Goal: Information Seeking & Learning: Learn about a topic

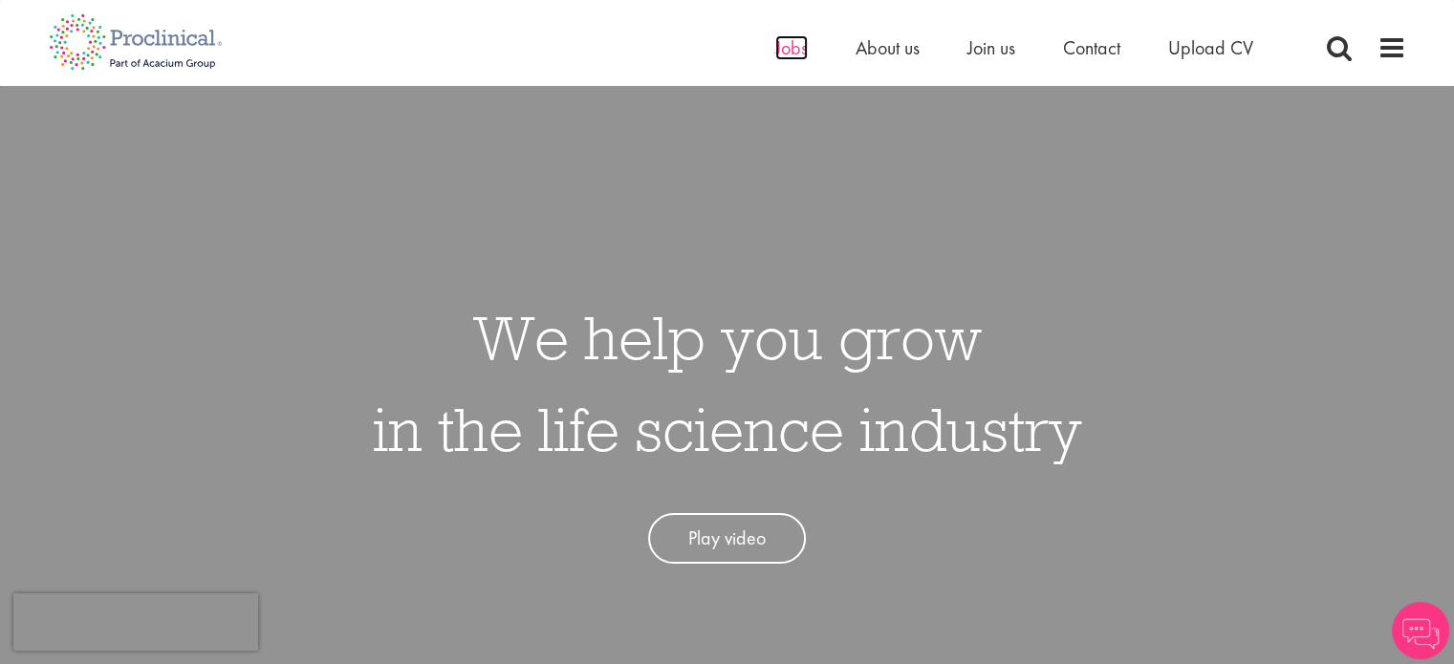
click at [780, 57] on span "Jobs" at bounding box center [791, 47] width 32 height 25
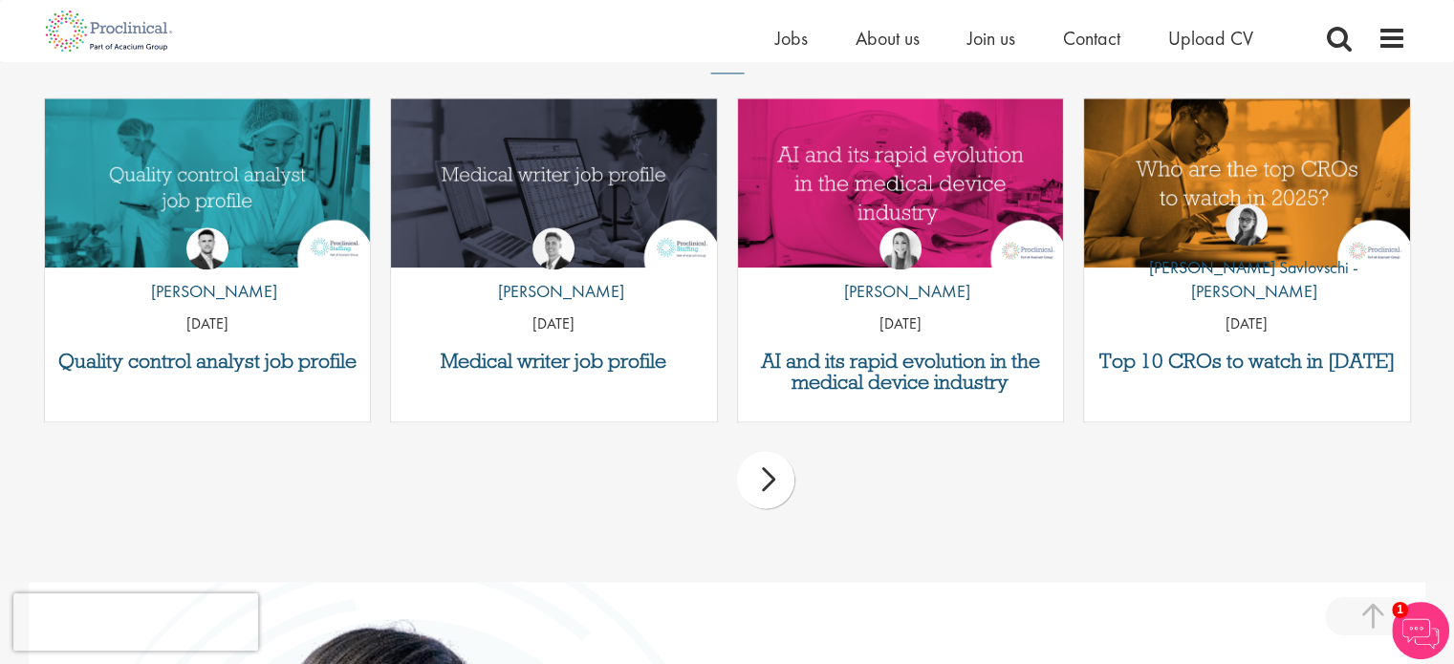
scroll to position [2354, 0]
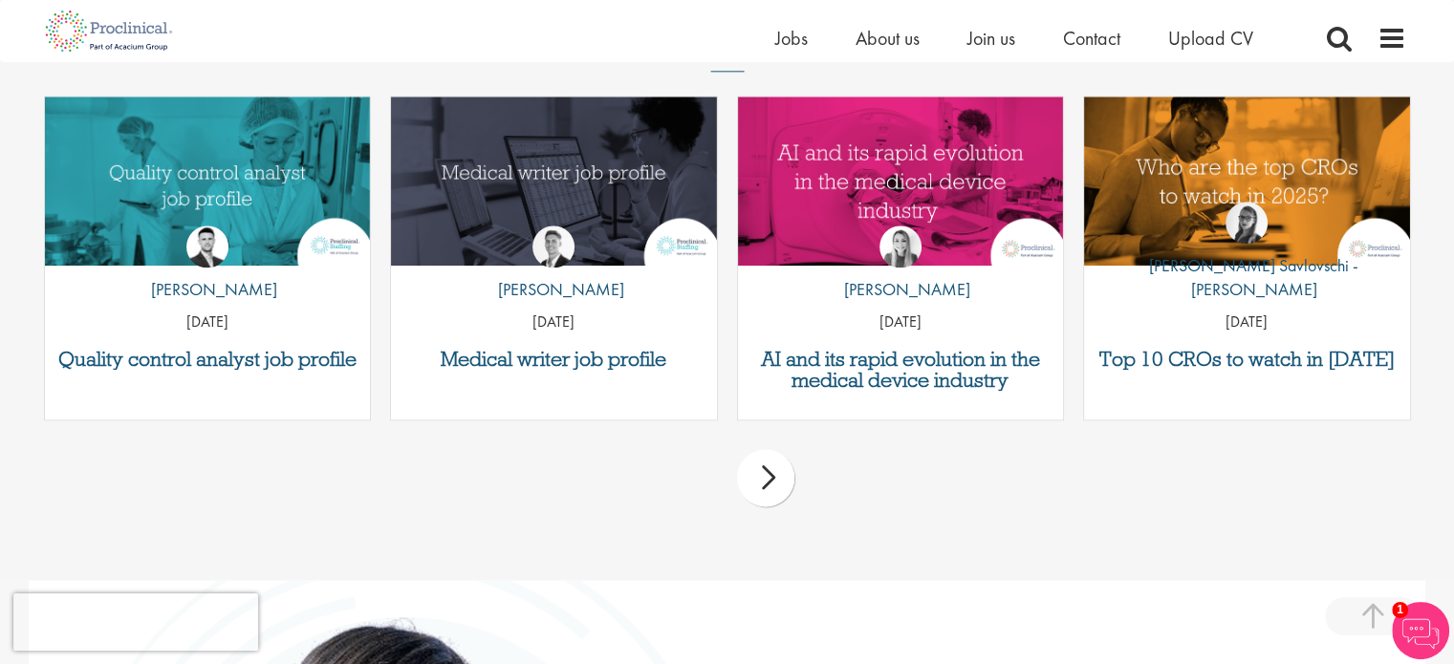
click at [768, 500] on div "next" at bounding box center [765, 477] width 57 height 57
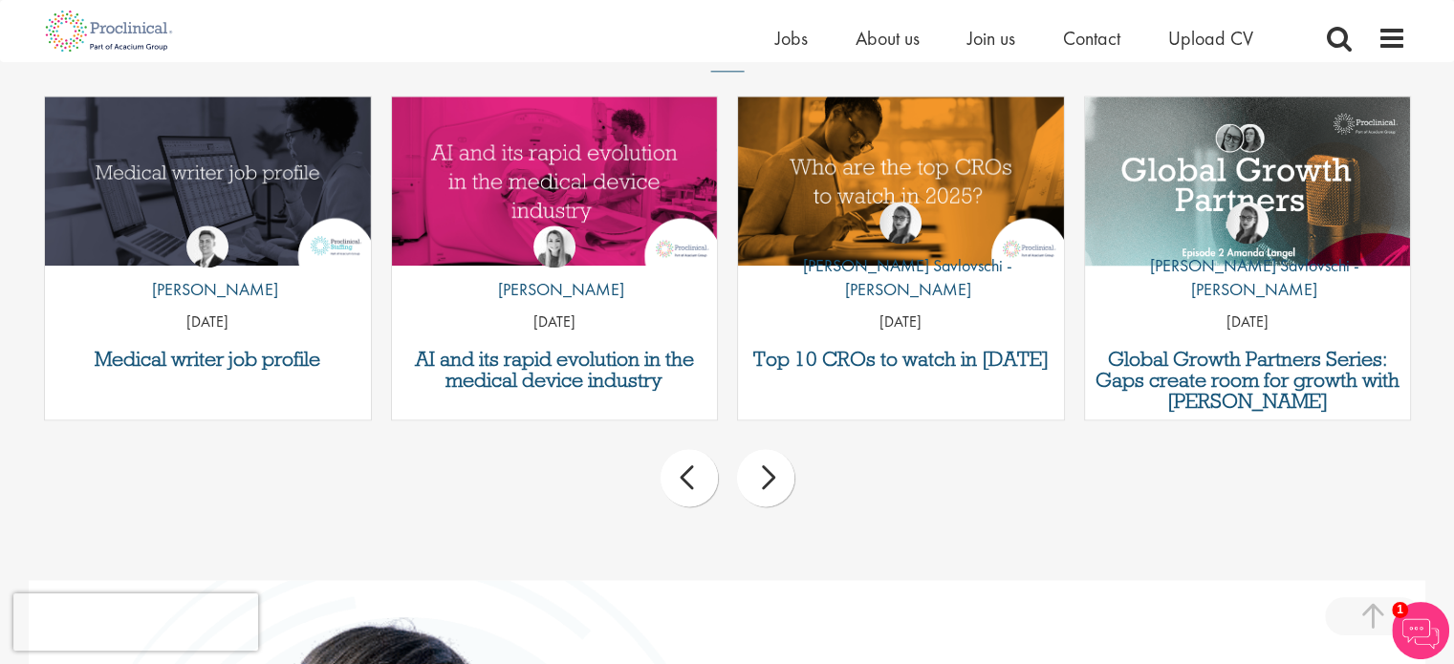
click at [703, 503] on div "prev next" at bounding box center [727, 481] width 1386 height 83
click at [709, 497] on div "prev next" at bounding box center [727, 481] width 1386 height 83
click at [688, 460] on div "prev" at bounding box center [688, 477] width 57 height 57
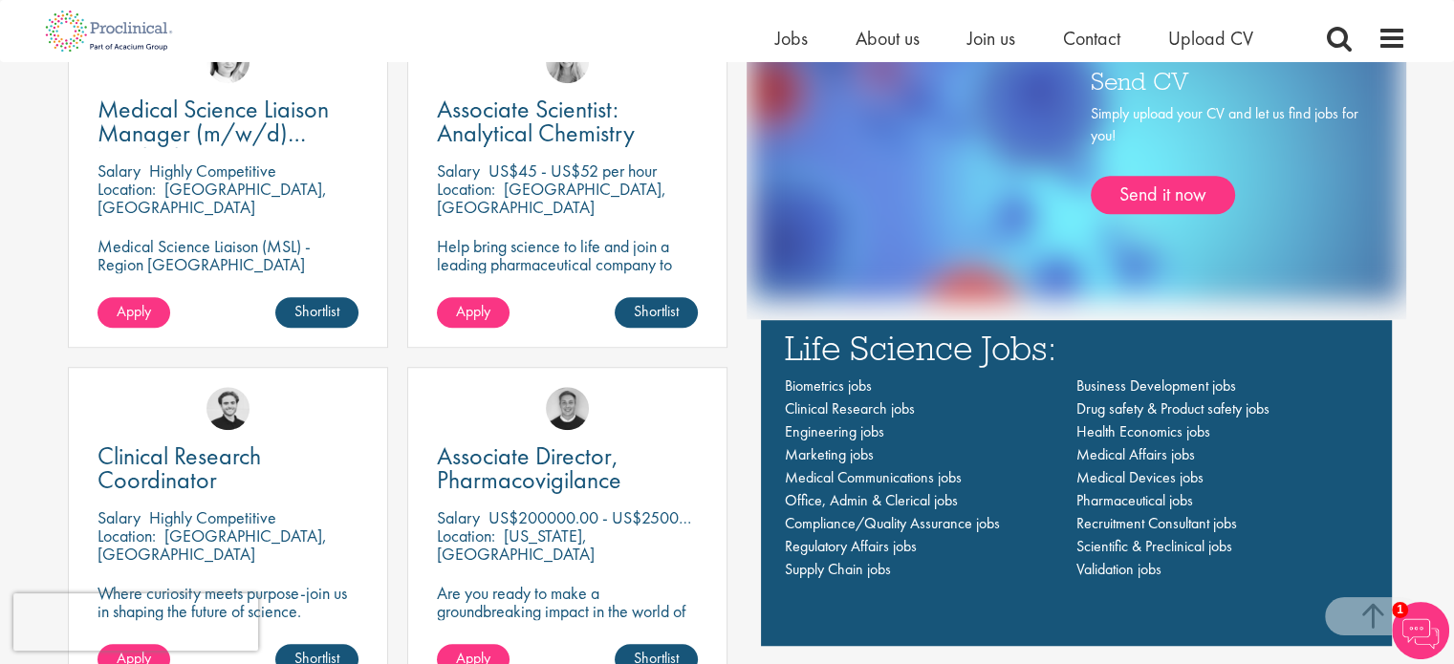
scroll to position [1218, 0]
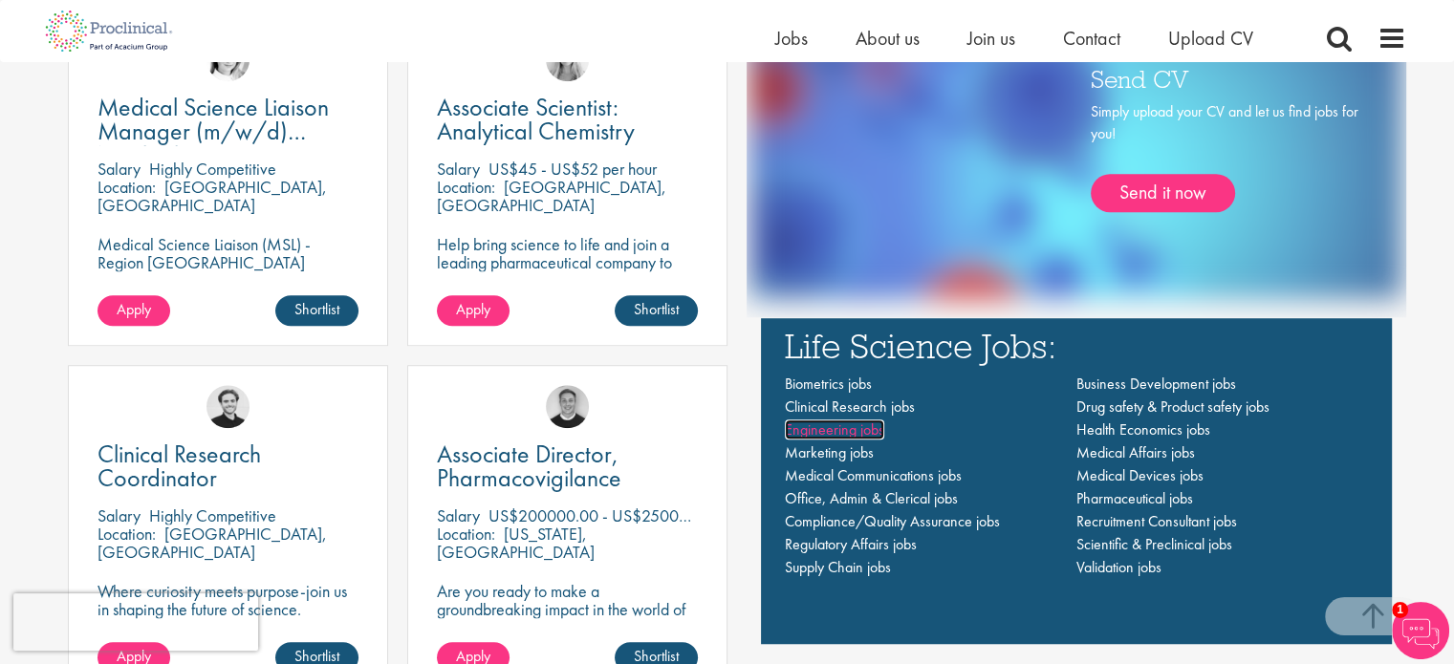
click at [798, 424] on span "Engineering jobs" at bounding box center [834, 430] width 99 height 20
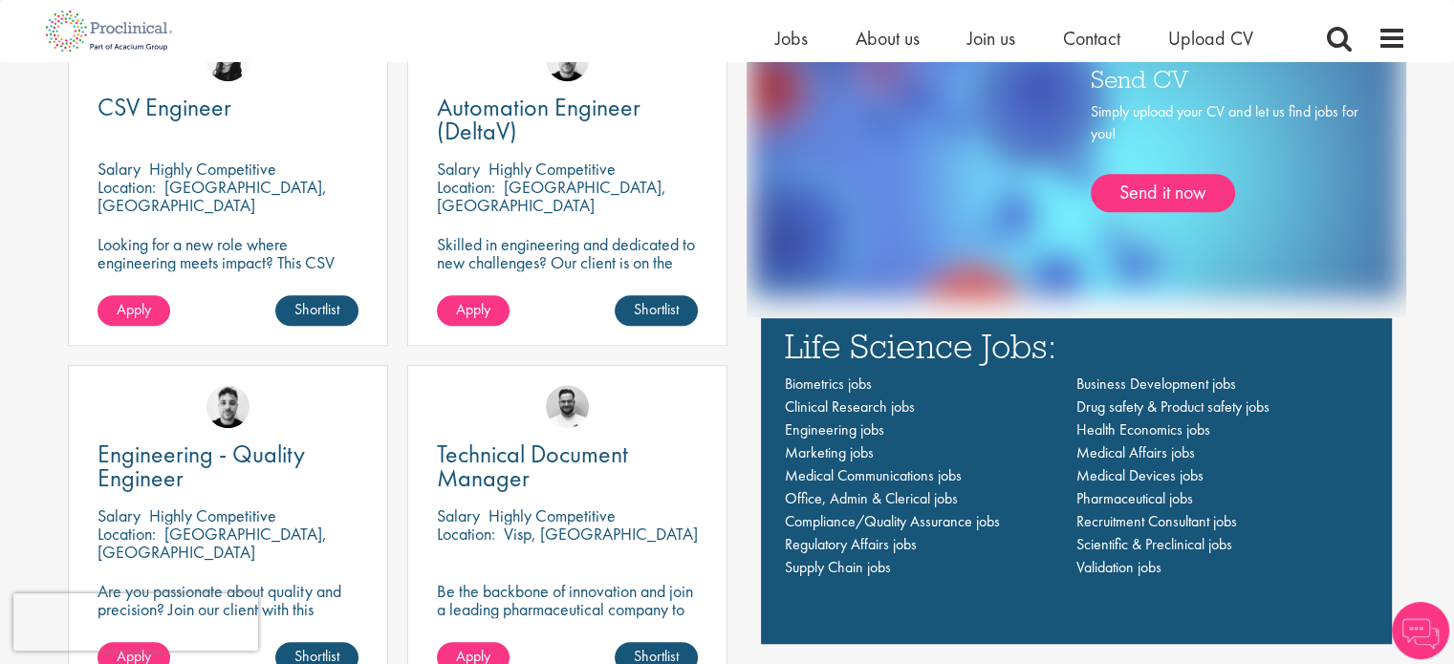
scroll to position [1218, 0]
click at [806, 414] on span "Clinical Research jobs" at bounding box center [850, 407] width 130 height 20
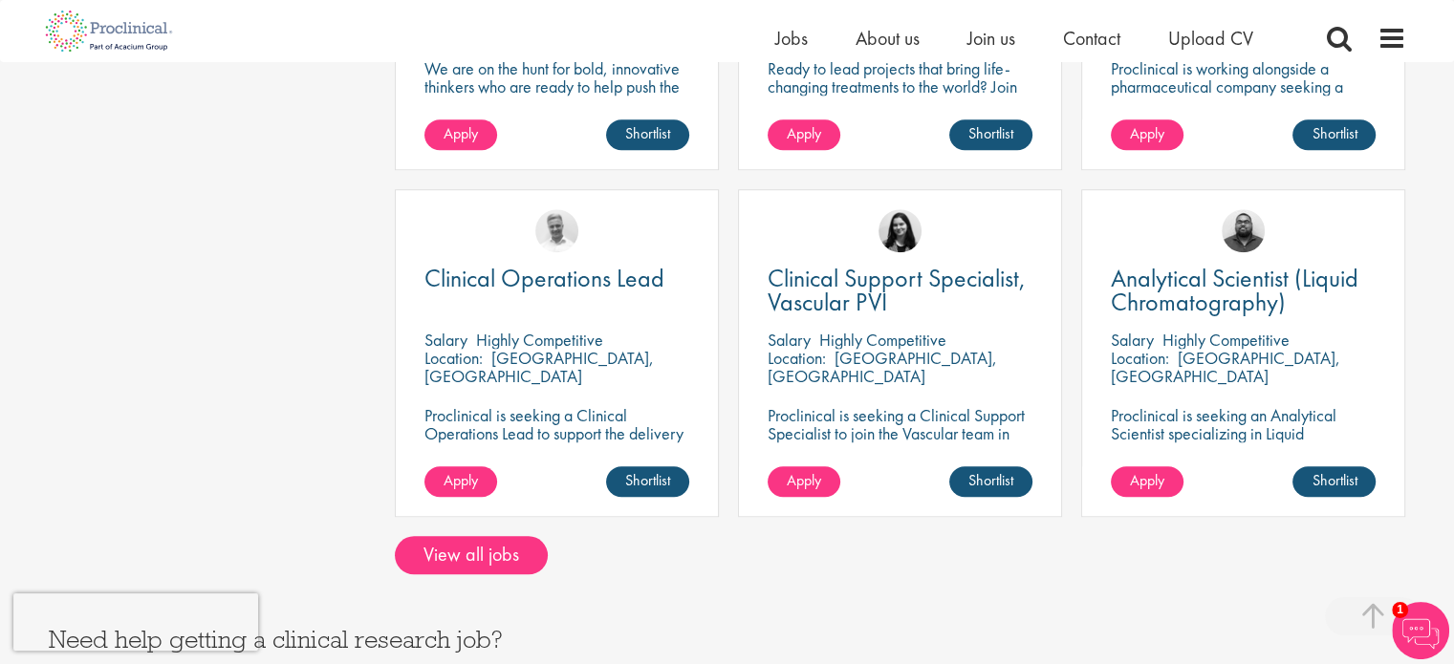
scroll to position [1537, 0]
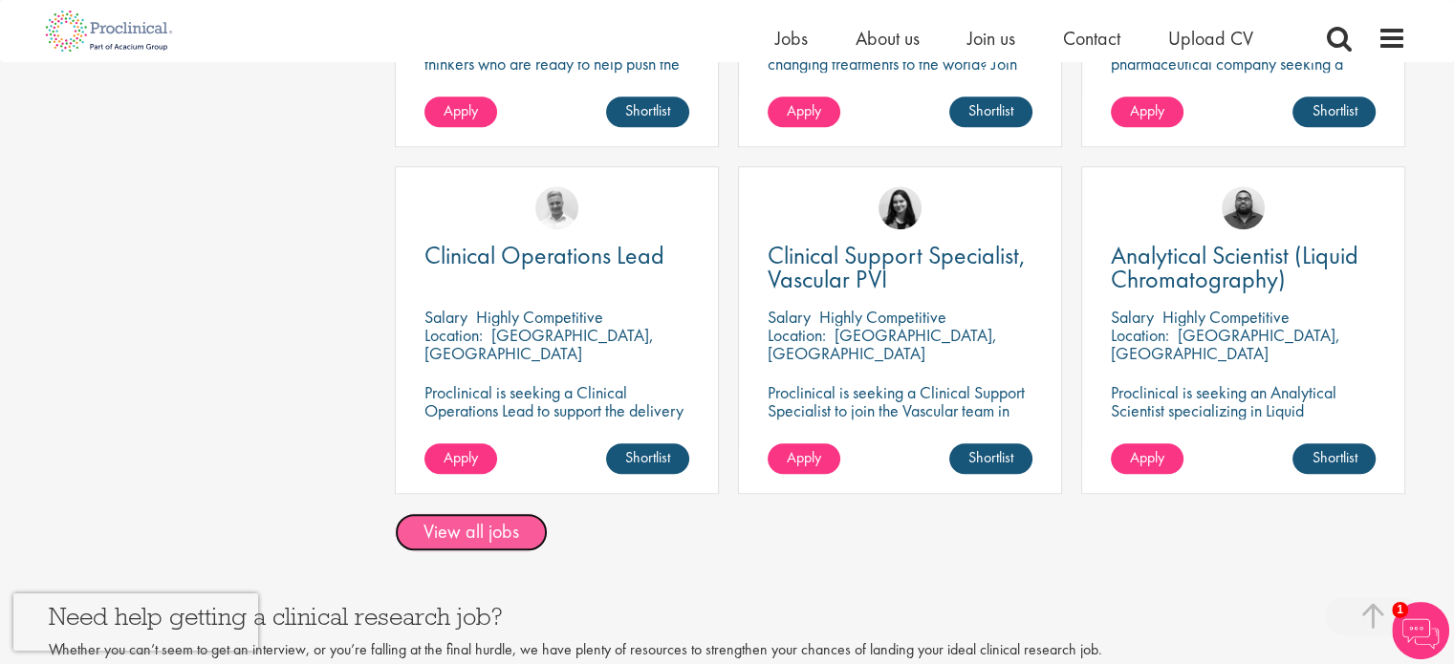
click at [445, 513] on link "View all jobs" at bounding box center [471, 532] width 153 height 38
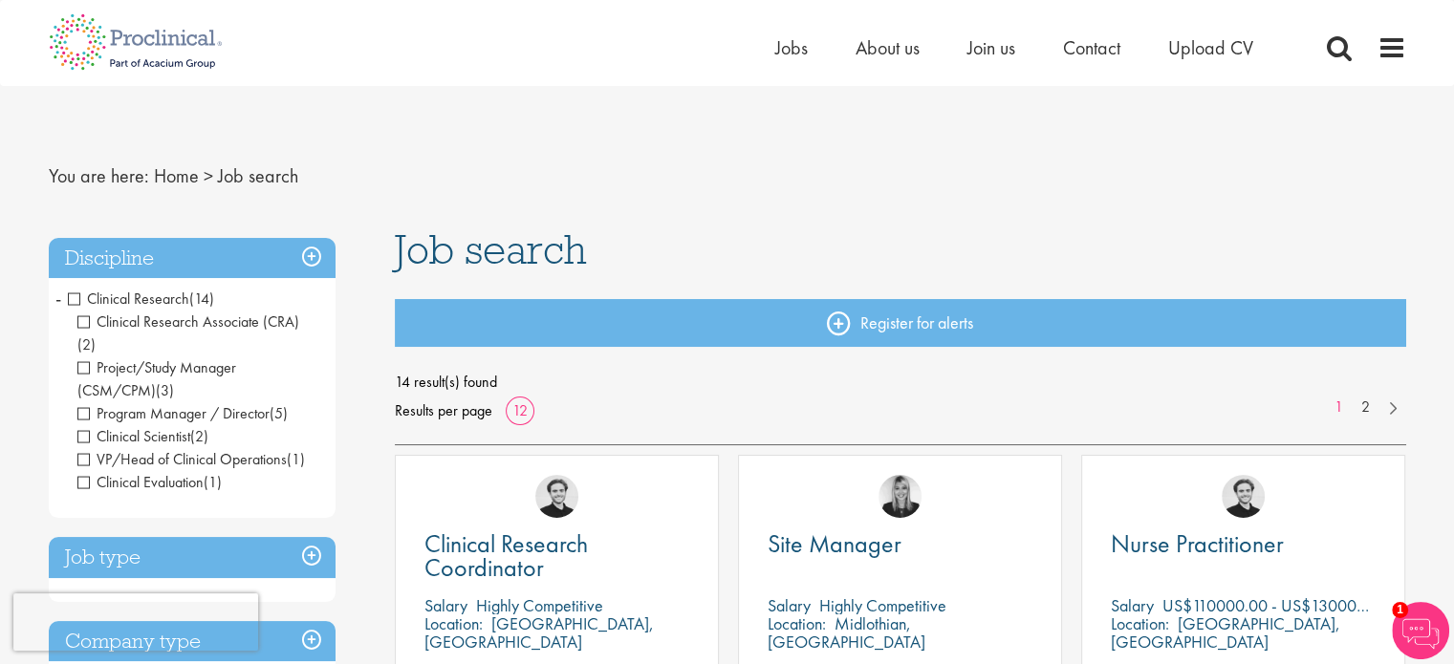
click at [81, 323] on span "Clinical Research Associate (CRA)" at bounding box center [188, 322] width 222 height 20
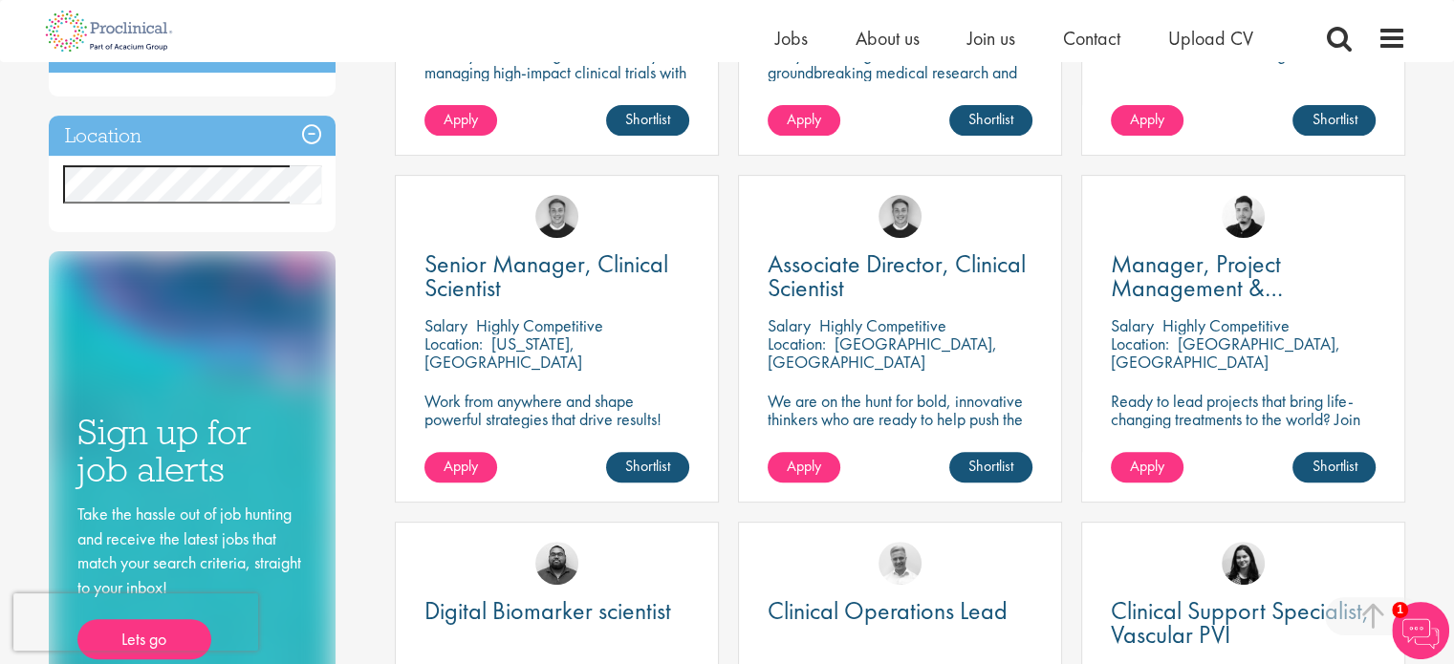
scroll to position [608, 0]
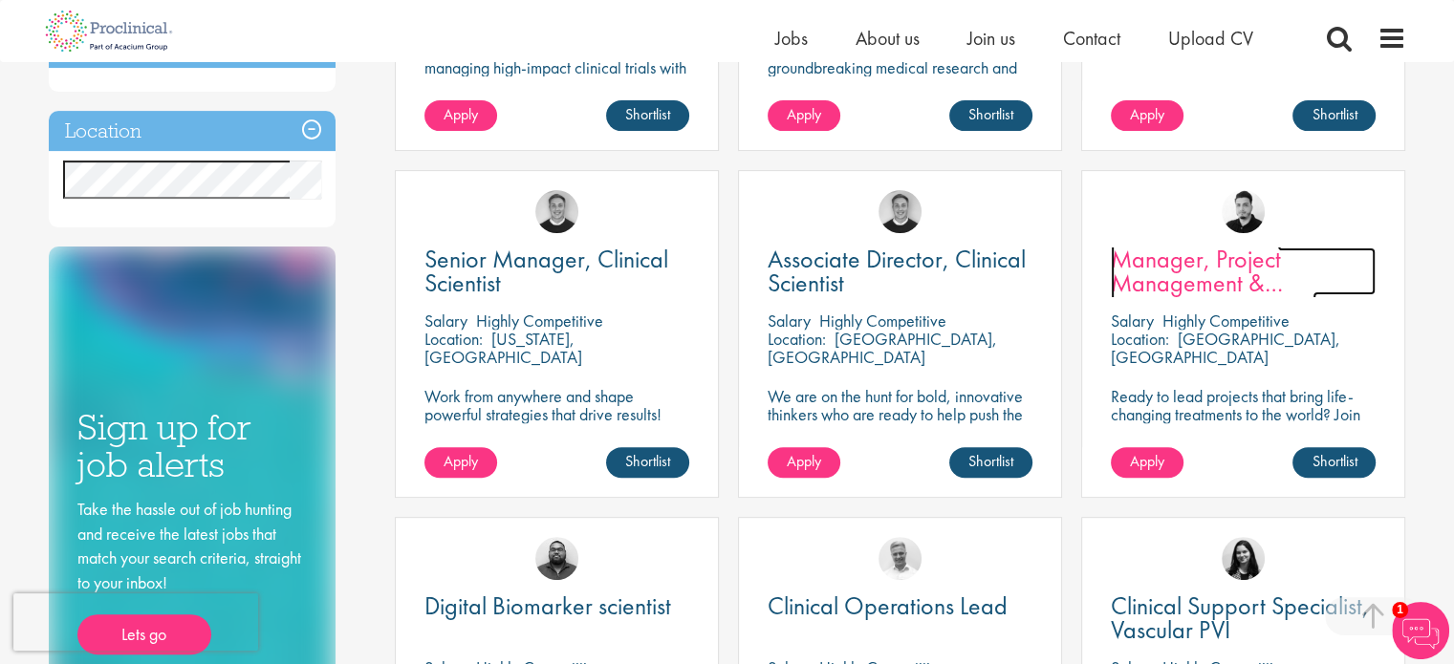
click at [1149, 291] on span "Manager, Project Management & Operational Delivery" at bounding box center [1213, 283] width 205 height 80
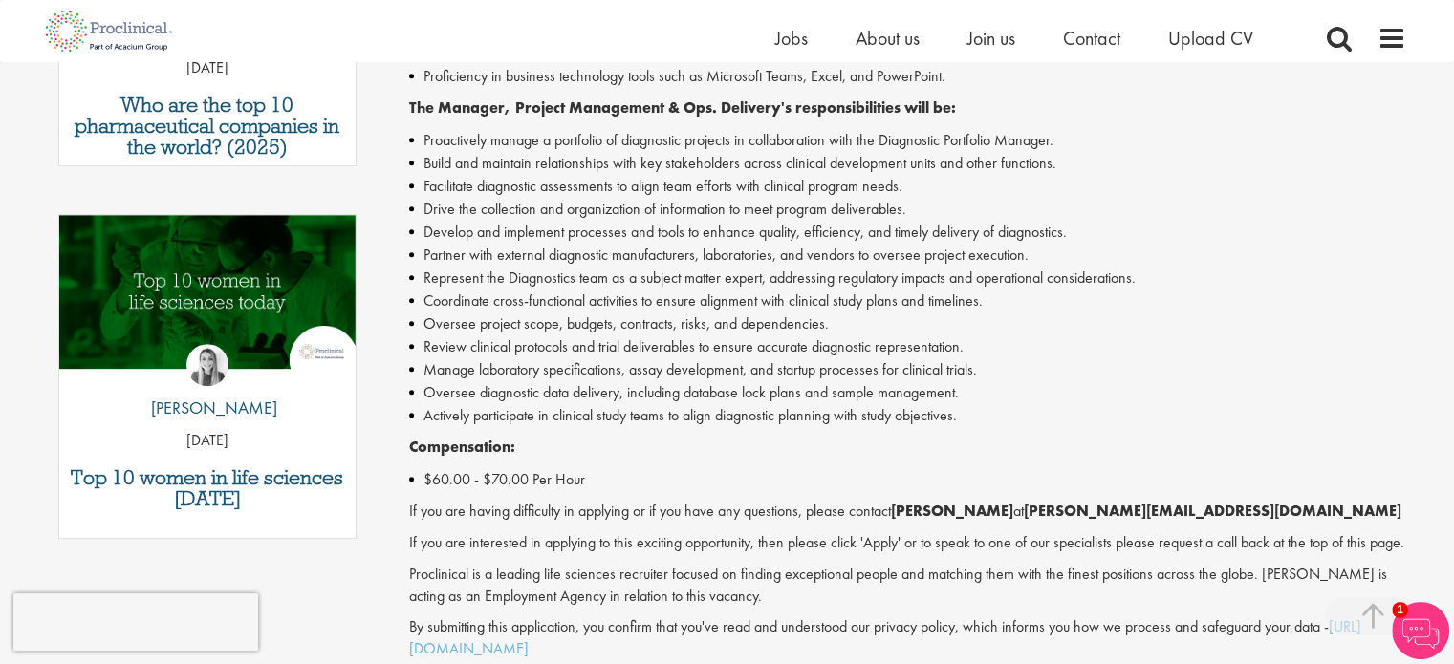
scroll to position [854, 0]
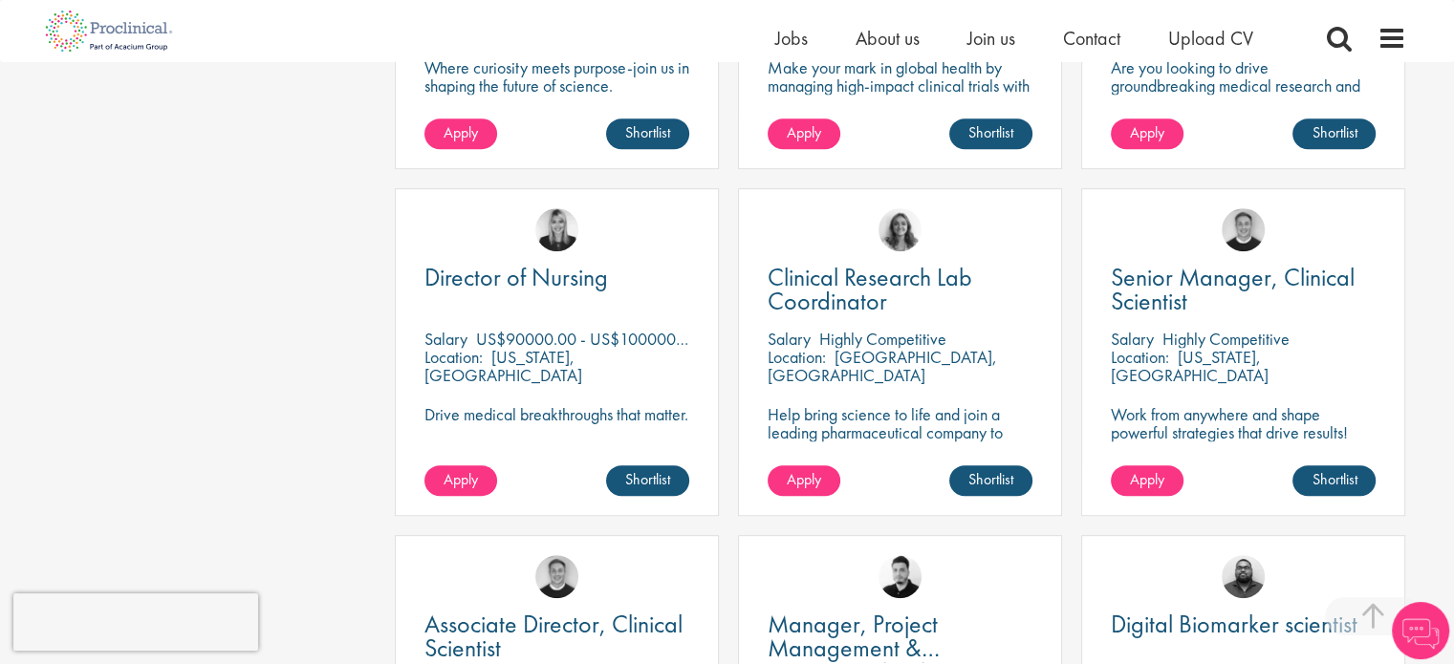
scroll to position [779, 0]
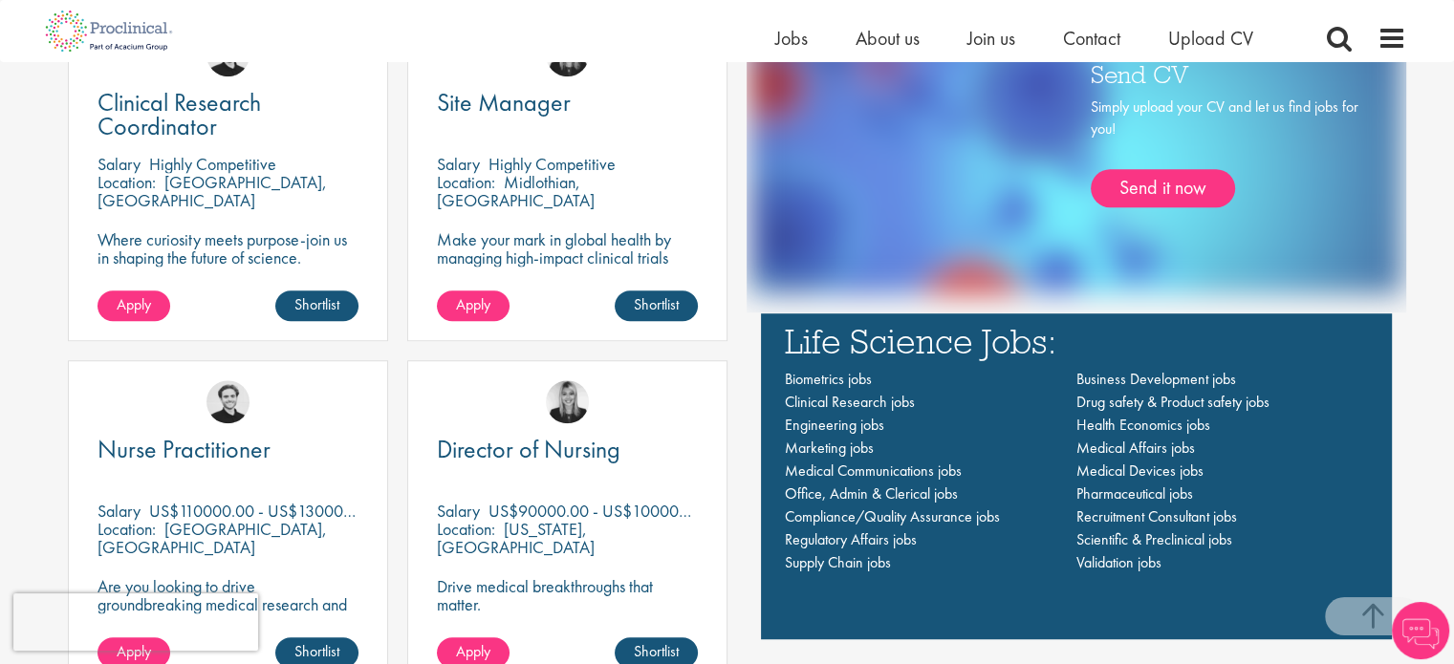
scroll to position [1222, 0]
click at [807, 536] on span "Regulatory Affairs jobs" at bounding box center [851, 539] width 132 height 20
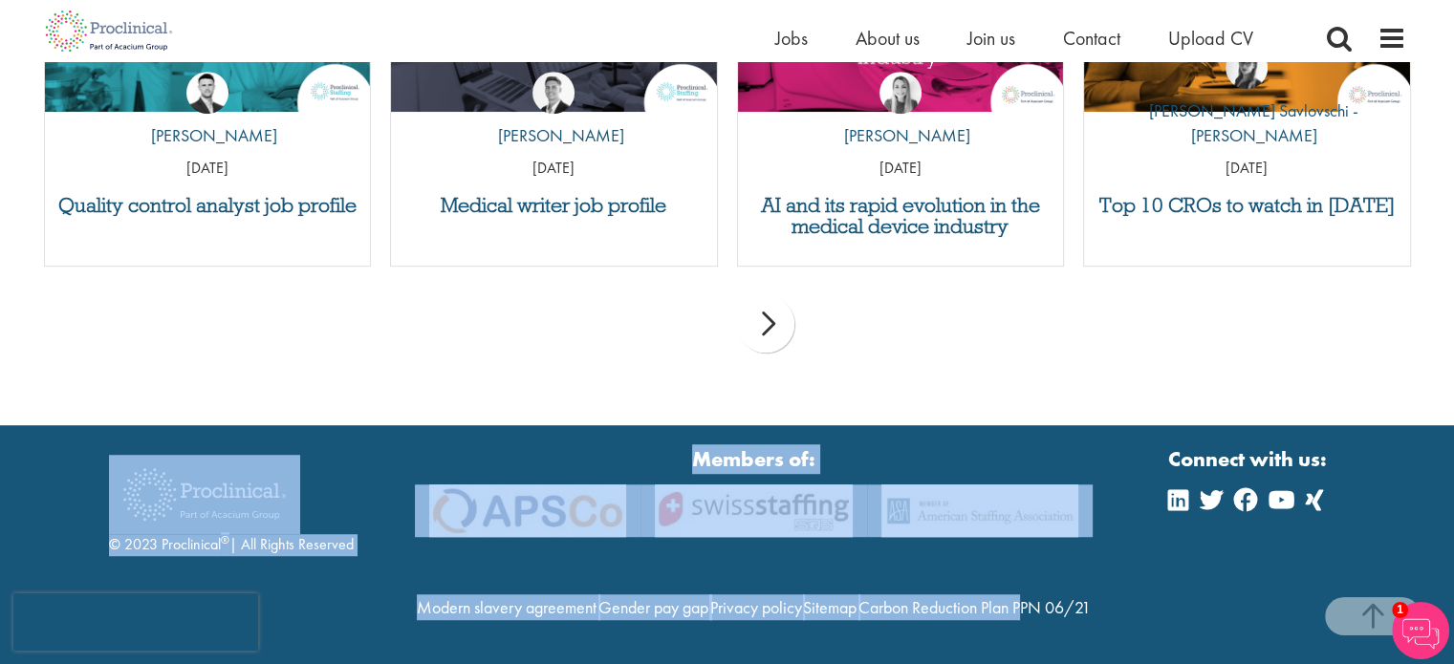
scroll to position [1243, 0]
click at [1241, 195] on h3 "Top 10 CROs to watch in [DATE]" at bounding box center [1246, 205] width 307 height 21
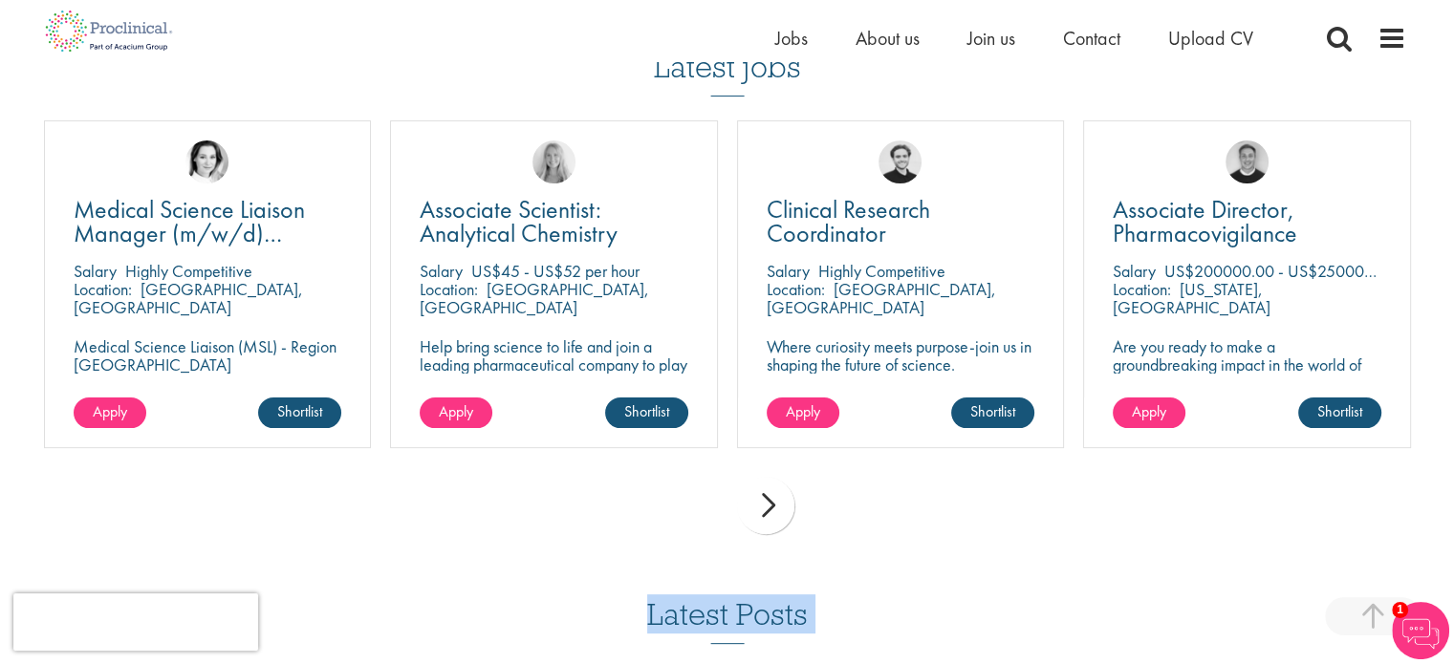
scroll to position [0, 0]
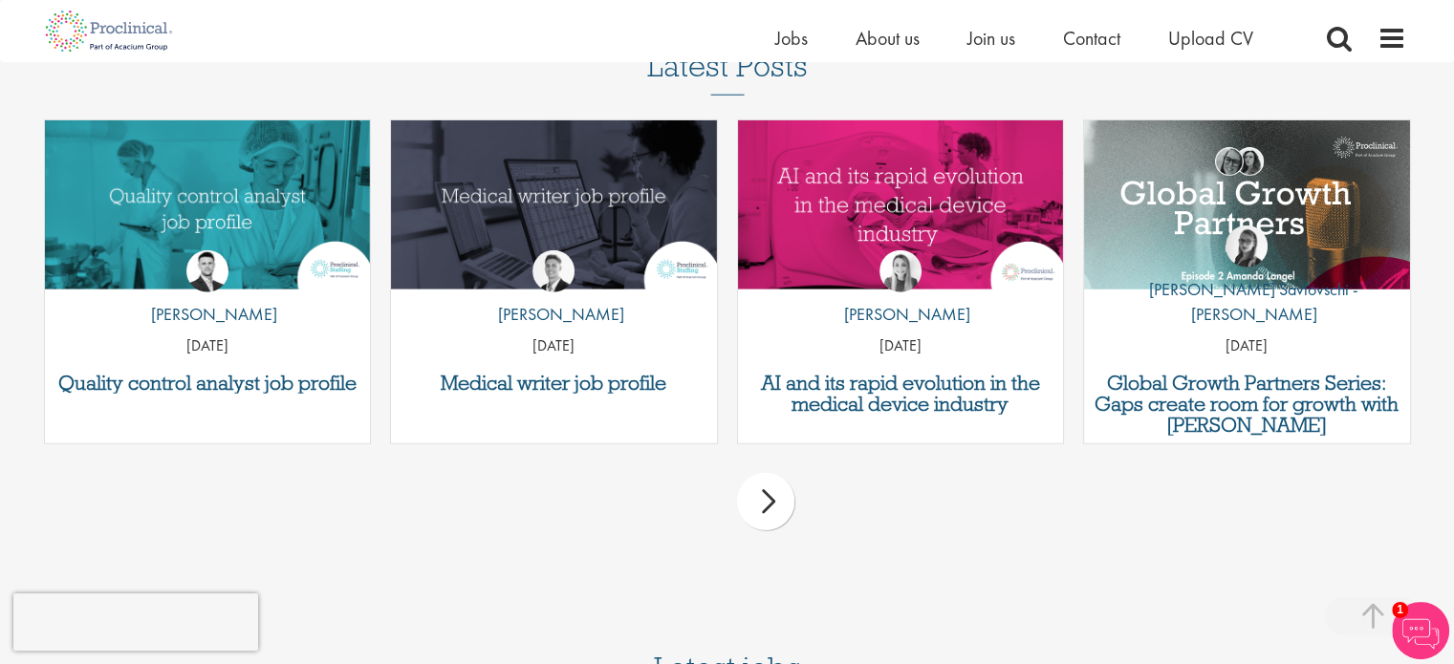
scroll to position [5160, 0]
